Goal: Information Seeking & Learning: Compare options

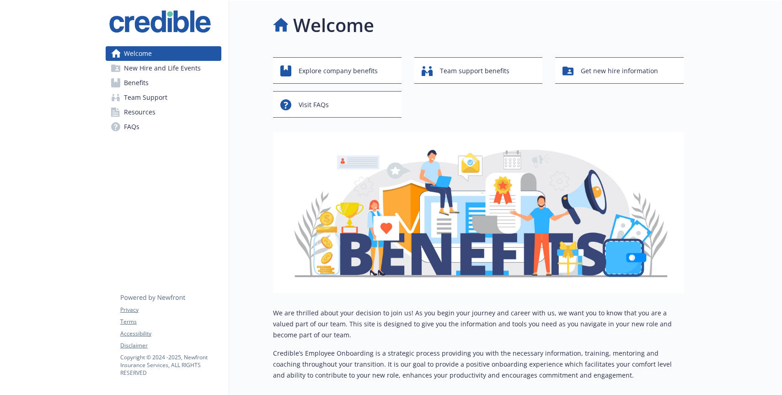
click at [177, 82] on link "Benefits" at bounding box center [164, 82] width 116 height 15
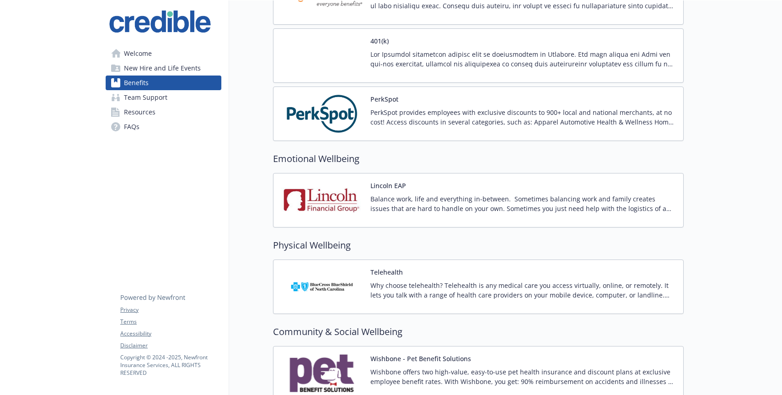
scroll to position [1216, 0]
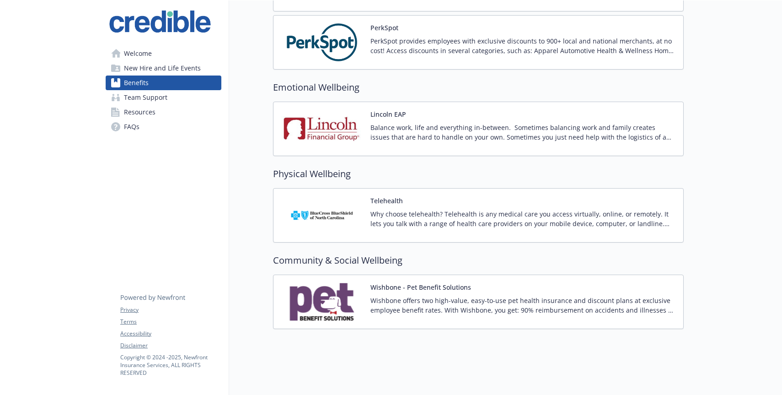
click at [171, 61] on span "New Hire and Life Events" at bounding box center [162, 68] width 77 height 15
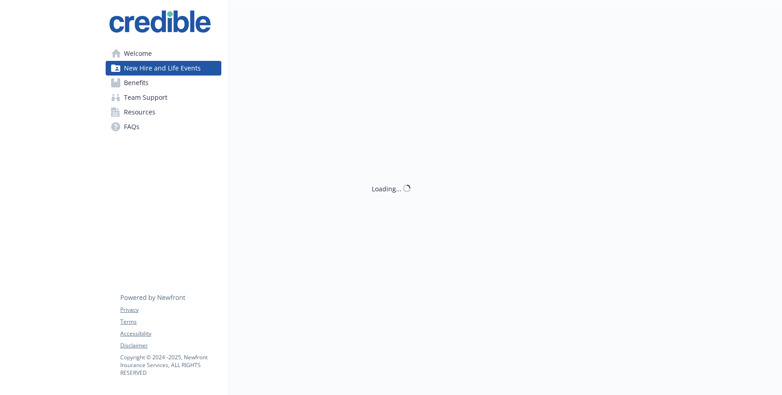
click at [171, 57] on link "Welcome" at bounding box center [164, 53] width 116 height 15
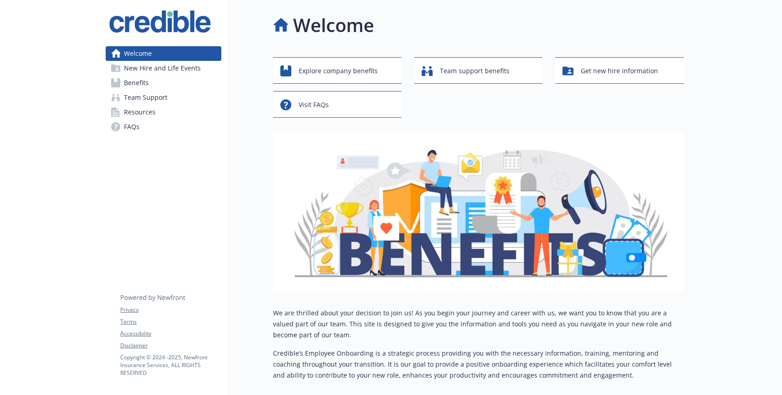
click at [176, 70] on span "New Hire and Life Events" at bounding box center [162, 68] width 77 height 15
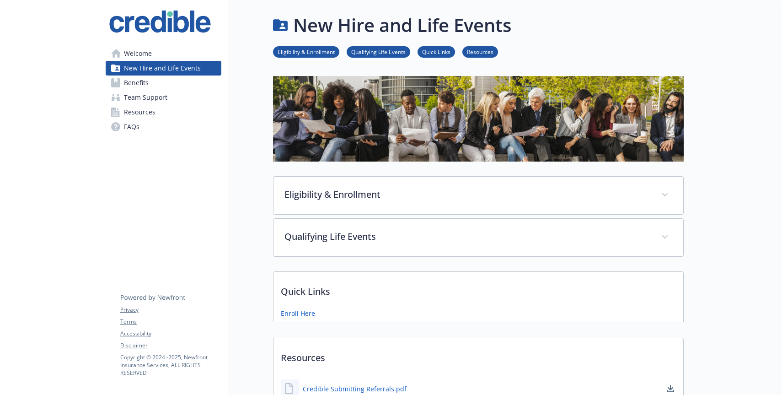
click at [173, 80] on link "Benefits" at bounding box center [164, 82] width 116 height 15
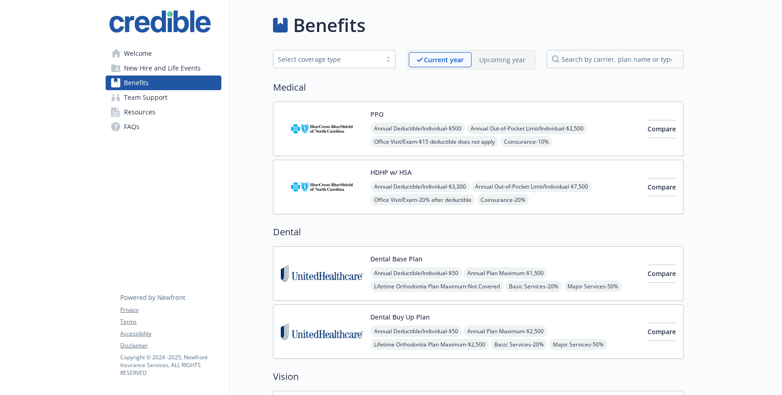
click at [172, 71] on span "New Hire and Life Events" at bounding box center [162, 68] width 77 height 15
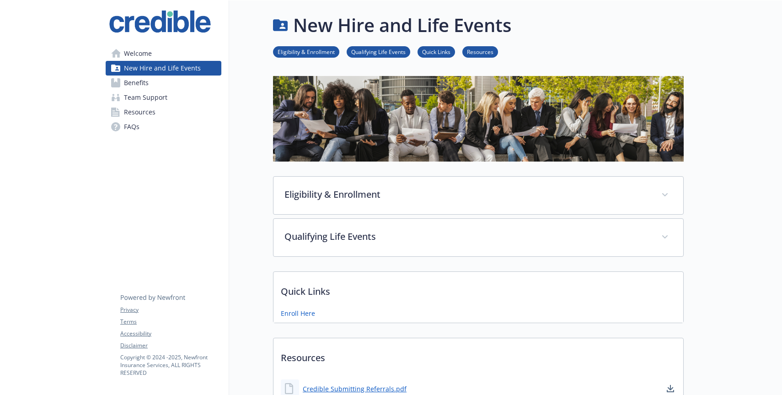
click at [170, 81] on link "Benefits" at bounding box center [164, 82] width 116 height 15
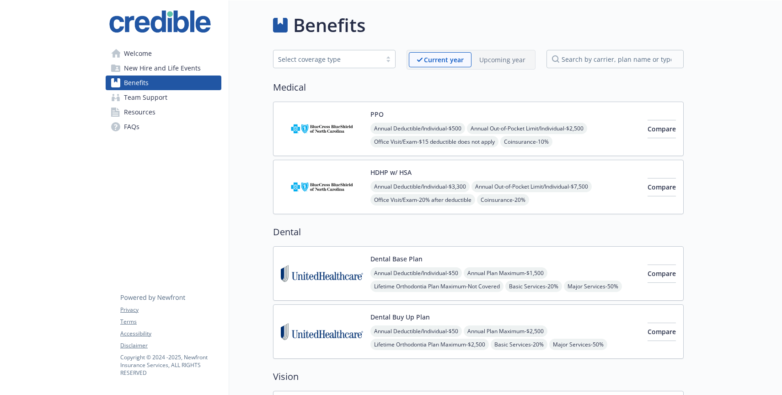
click at [175, 65] on span "New Hire and Life Events" at bounding box center [162, 68] width 77 height 15
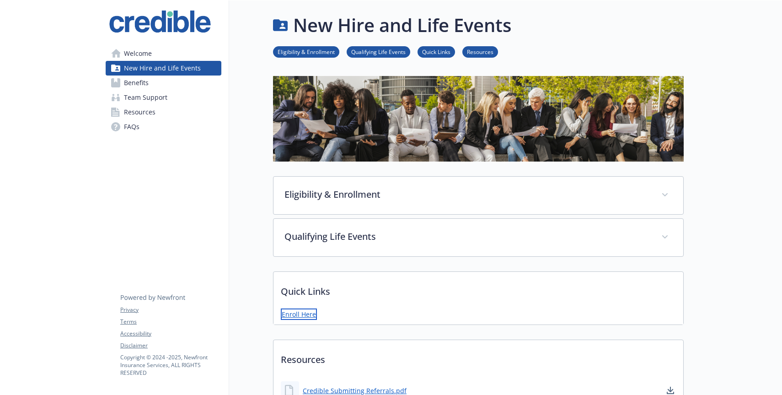
click at [300, 311] on link "Enroll Here" at bounding box center [299, 313] width 36 height 11
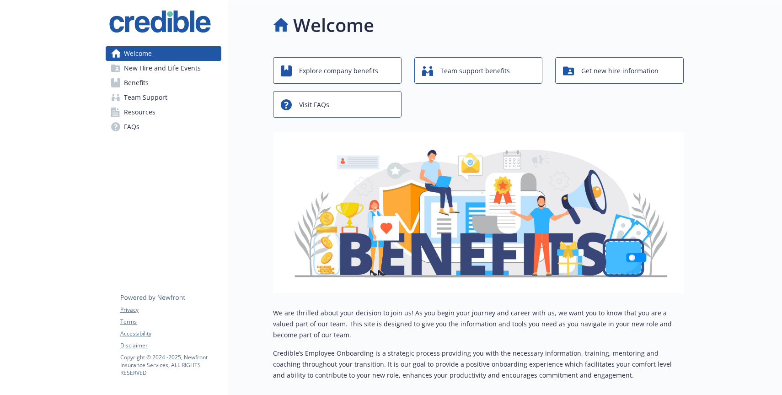
click at [148, 81] on span "Benefits" at bounding box center [136, 82] width 25 height 15
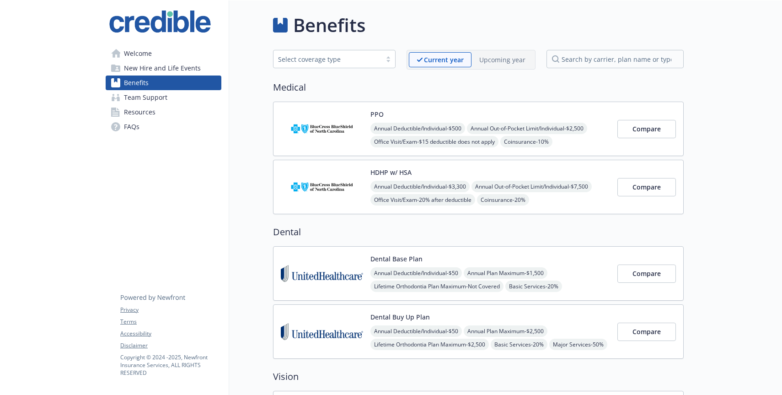
click at [148, 63] on span "New Hire and Life Events" at bounding box center [162, 68] width 77 height 15
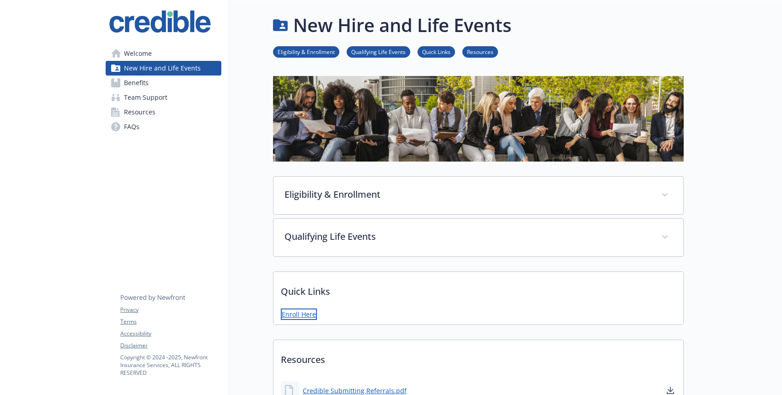
click at [306, 313] on link "Enroll Here" at bounding box center [299, 313] width 36 height 11
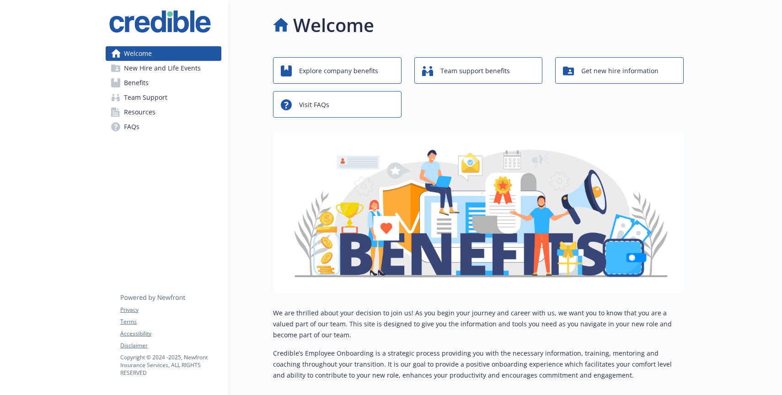
click at [158, 84] on link "Benefits" at bounding box center [164, 82] width 116 height 15
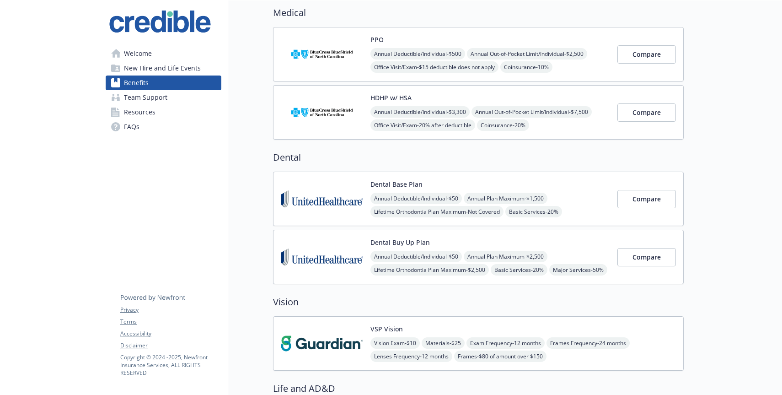
scroll to position [83, 0]
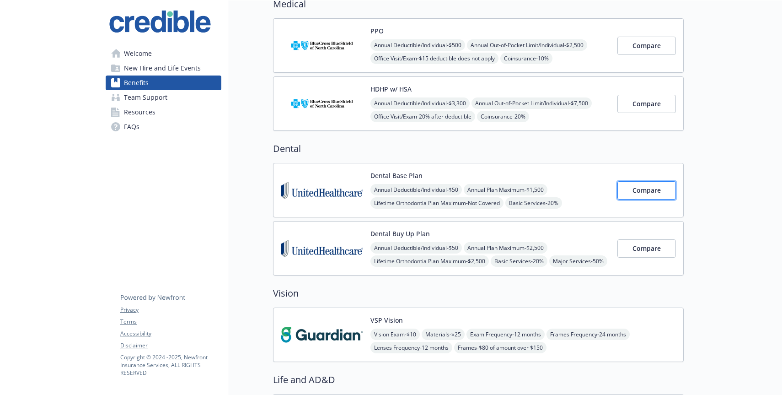
click at [644, 193] on span "Compare" at bounding box center [647, 190] width 28 height 9
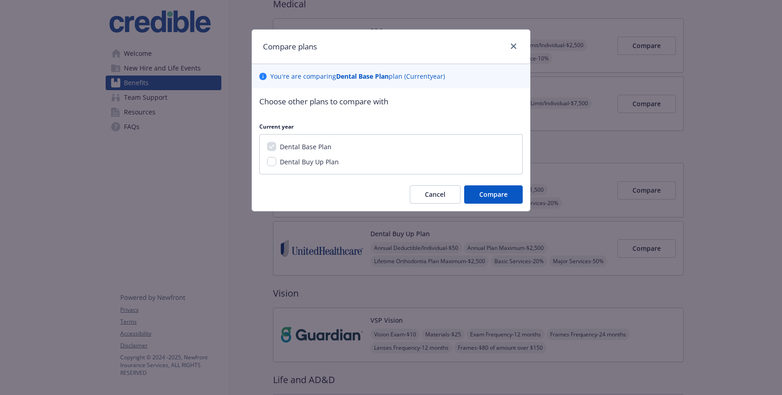
click at [321, 163] on span "Dental Buy Up Plan" at bounding box center [309, 161] width 59 height 9
click at [276, 163] on input "Dental Buy Up Plan" at bounding box center [271, 161] width 9 height 9
checkbox input "true"
click at [476, 191] on button "Compare" at bounding box center [493, 194] width 59 height 18
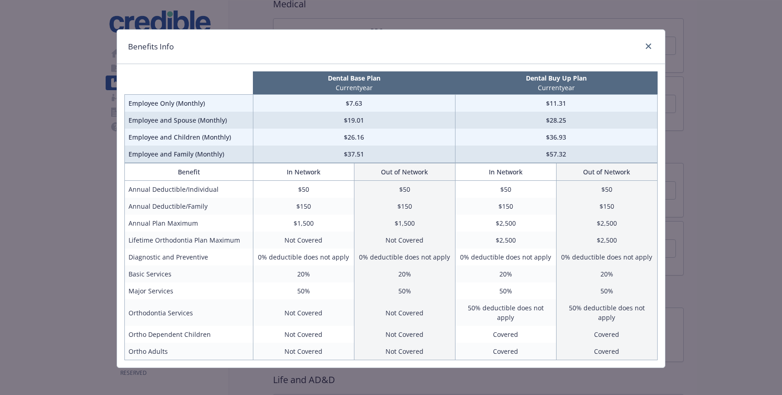
click at [280, 343] on td "Not Covered" at bounding box center [303, 351] width 101 height 17
click at [294, 311] on td "Not Covered" at bounding box center [303, 312] width 101 height 27
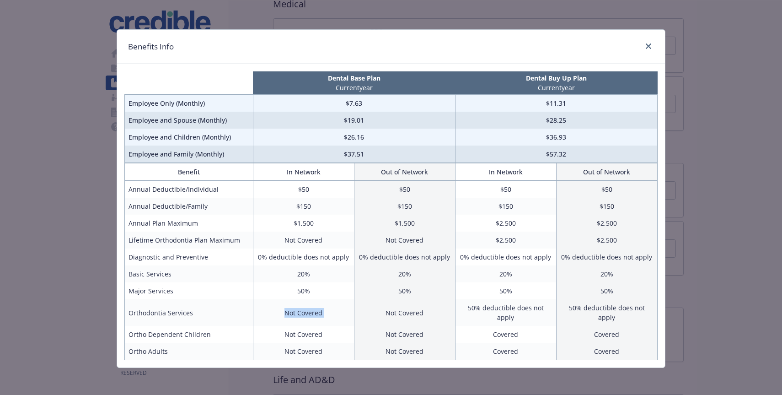
click at [294, 311] on td "Not Covered" at bounding box center [303, 312] width 101 height 27
click at [294, 326] on td "Not Covered" at bounding box center [303, 334] width 101 height 17
click at [294, 343] on td "Not Covered" at bounding box center [303, 351] width 101 height 17
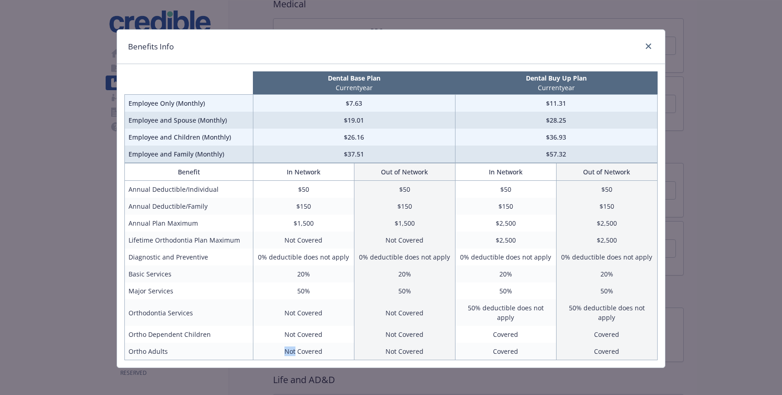
click at [294, 343] on td "Not Covered" at bounding box center [303, 351] width 101 height 17
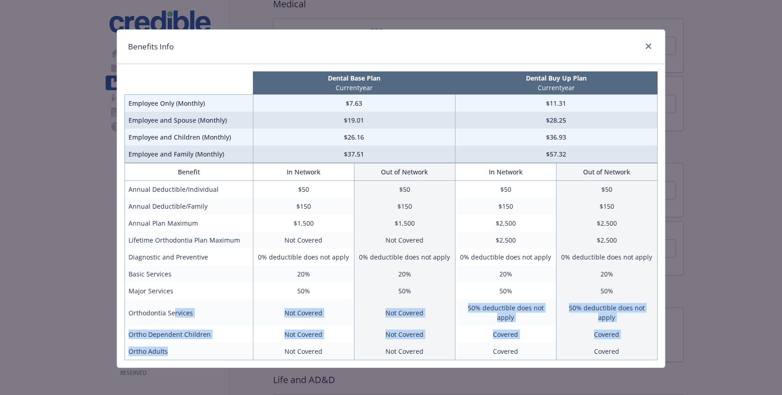
drag, startPoint x: 174, startPoint y: 307, endPoint x: 177, endPoint y: 342, distance: 35.8
click at [177, 342] on tbody "Annual Deductible/Individual $50 $50 $50 $50 Annual Deductible/Family $150 $150…" at bounding box center [391, 270] width 533 height 179
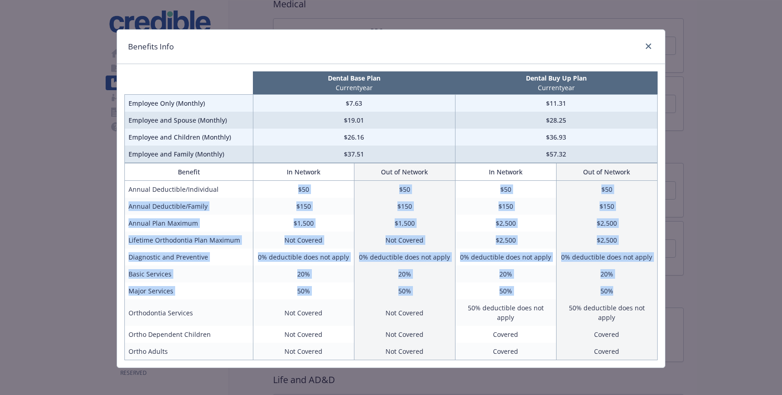
drag, startPoint x: 636, startPoint y: 292, endPoint x: 232, endPoint y: 184, distance: 418.4
click at [232, 184] on tbody "Annual Deductible/Individual $50 $50 $50 $50 Annual Deductible/Family $150 $150…" at bounding box center [391, 270] width 533 height 179
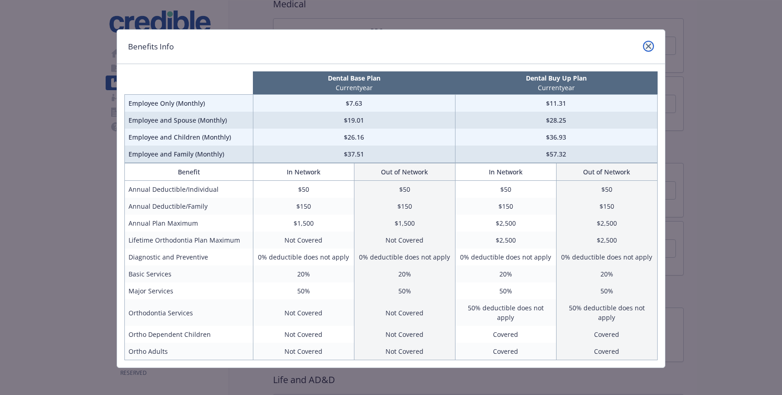
click at [643, 44] on link "close" at bounding box center [648, 46] width 11 height 11
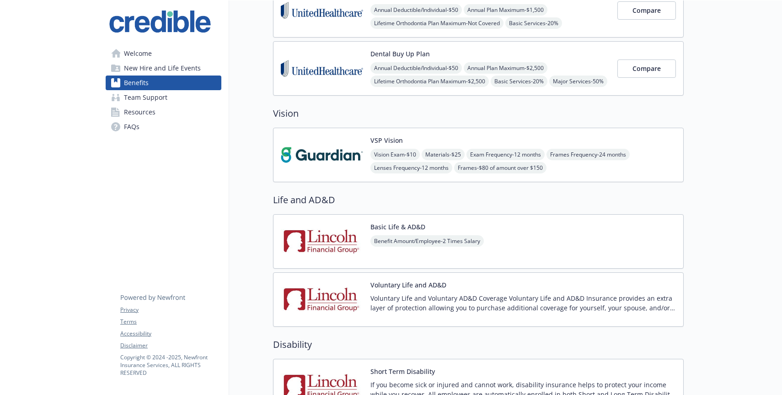
scroll to position [312, 0]
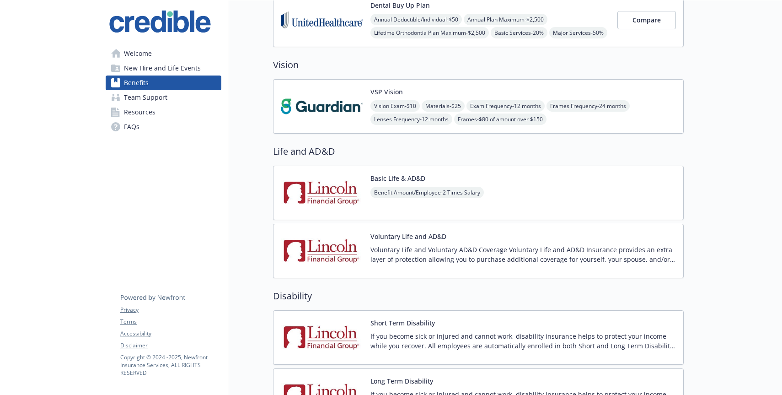
click at [460, 205] on div "Benefit Amount/Employee - 2 Times Salary" at bounding box center [427, 200] width 113 height 26
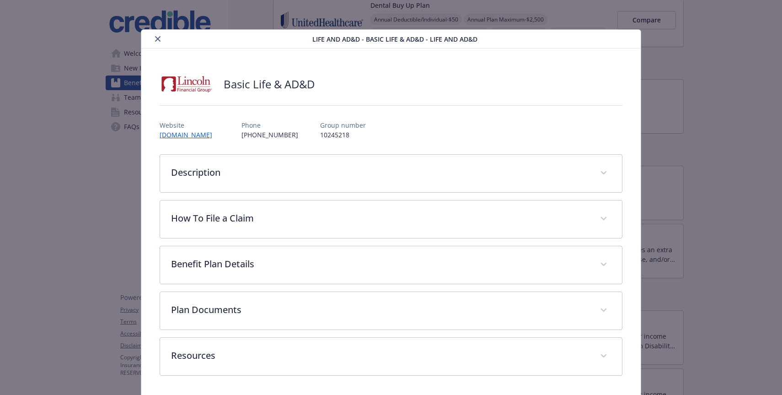
scroll to position [0, 0]
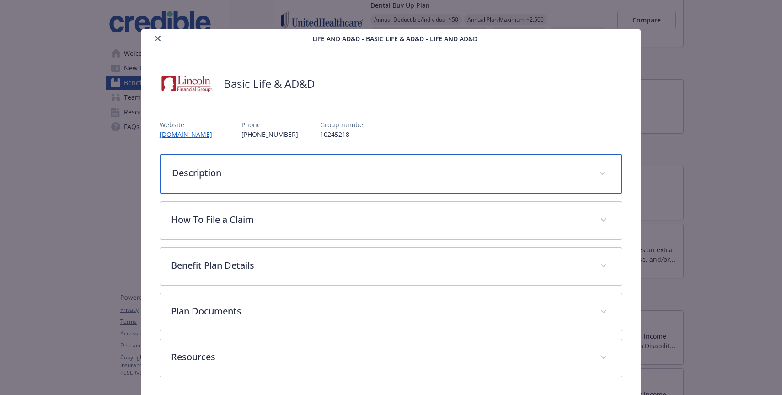
click at [390, 178] on p "Description" at bounding box center [380, 173] width 416 height 14
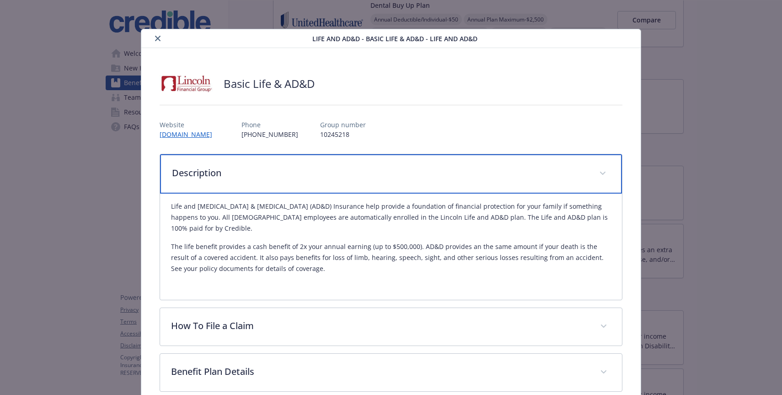
click at [390, 178] on p "Description" at bounding box center [380, 173] width 416 height 14
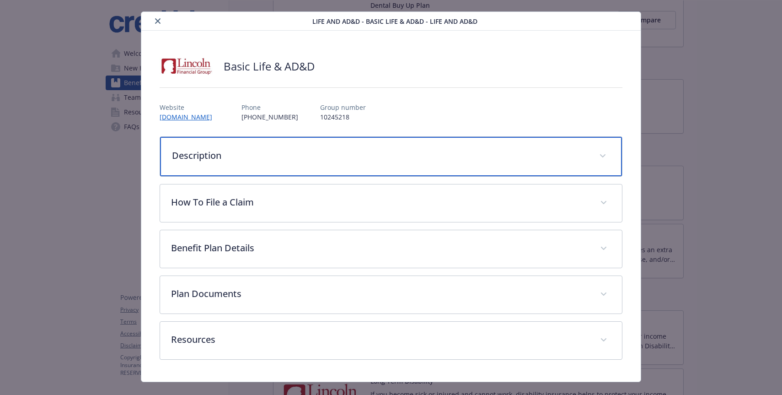
scroll to position [29, 0]
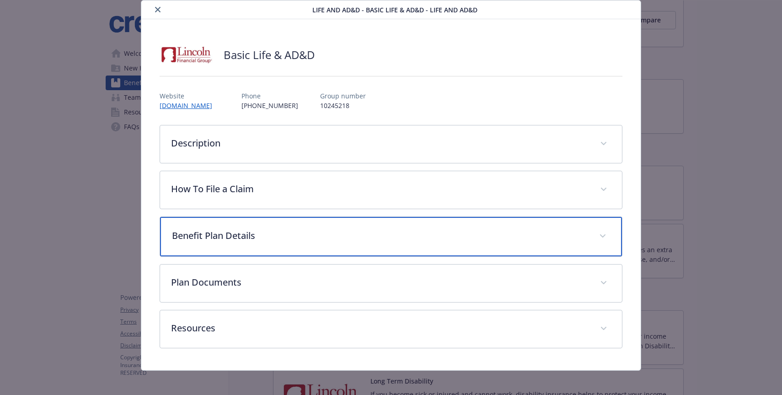
click at [321, 238] on p "Benefit Plan Details" at bounding box center [380, 236] width 416 height 14
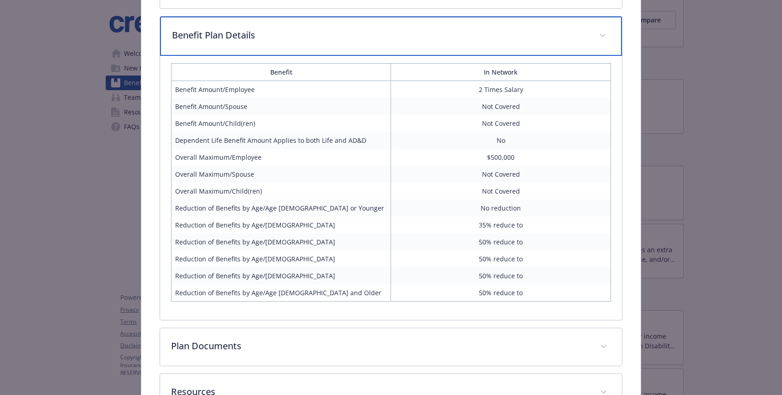
scroll to position [0, 0]
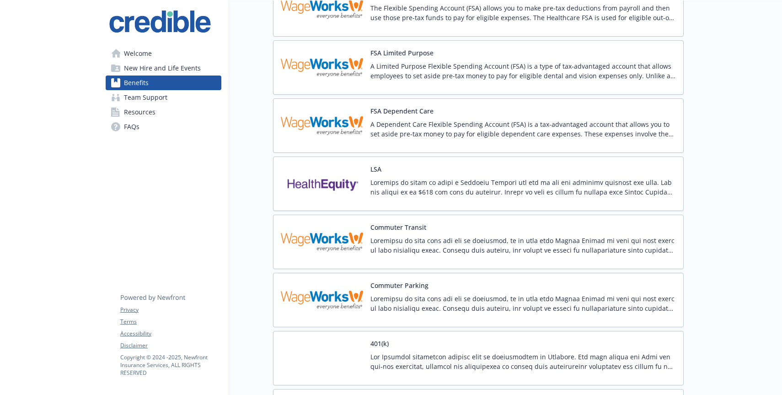
scroll to position [913, 0]
